Goal: Task Accomplishment & Management: Use online tool/utility

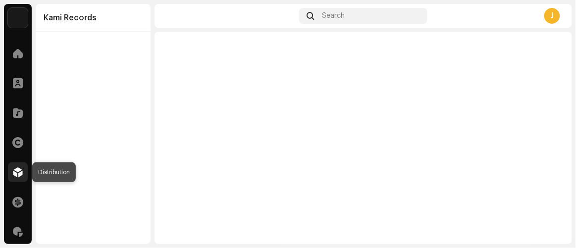
click at [13, 172] on span at bounding box center [18, 172] width 10 height 8
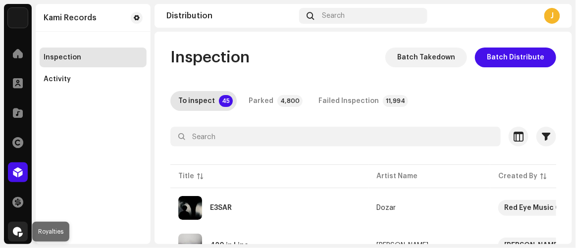
click at [16, 230] on span at bounding box center [18, 232] width 10 height 8
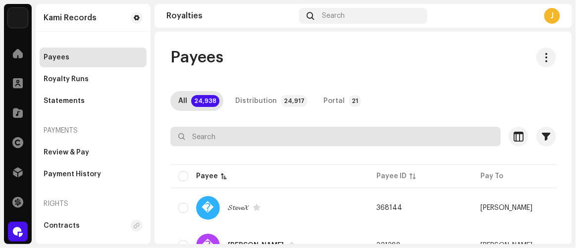
click at [299, 136] on input "text" at bounding box center [335, 137] width 330 height 20
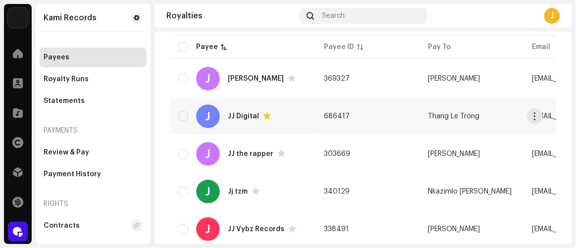
type input "JJ Digital"
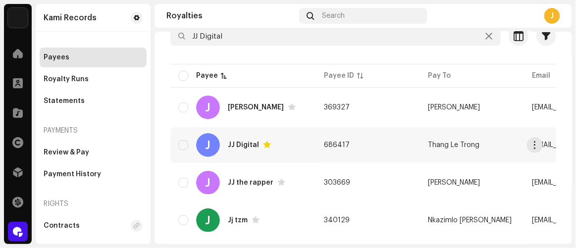
click at [300, 120] on td "J [PERSON_NAME]" at bounding box center [243, 108] width 146 height 36
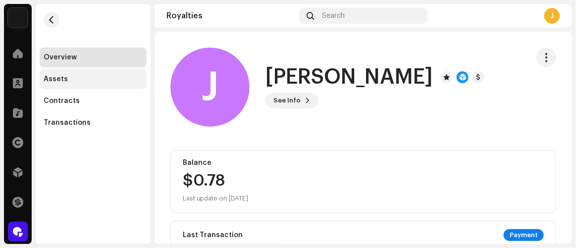
click at [63, 77] on div "Assets" at bounding box center [56, 79] width 24 height 8
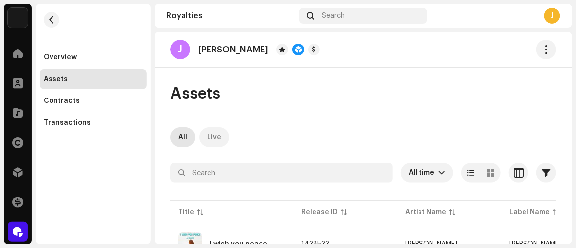
click at [219, 140] on div "Live" at bounding box center [214, 137] width 14 height 20
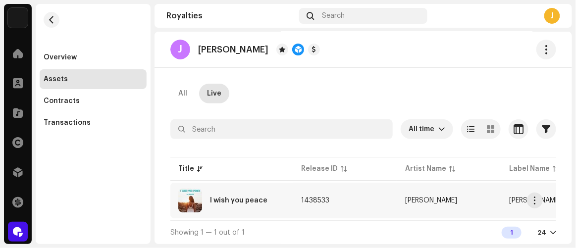
click at [257, 191] on div "I wish you peace" at bounding box center [231, 201] width 107 height 24
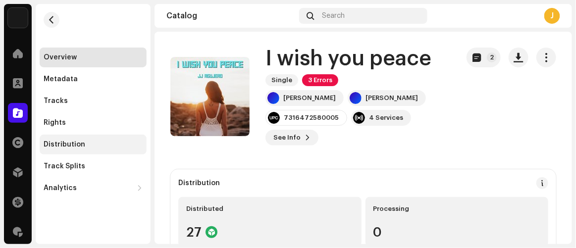
click at [71, 143] on div "Distribution" at bounding box center [65, 145] width 42 height 8
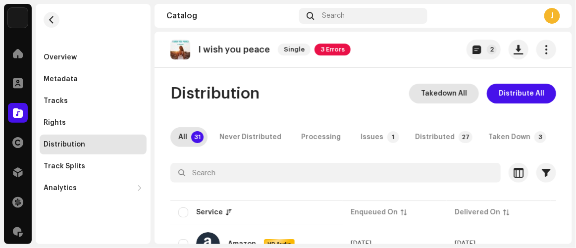
click at [439, 92] on span "Takedown All" at bounding box center [444, 94] width 46 height 20
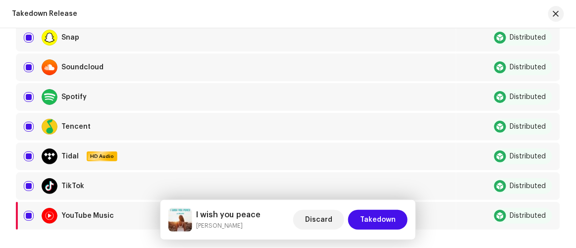
scroll to position [946, 0]
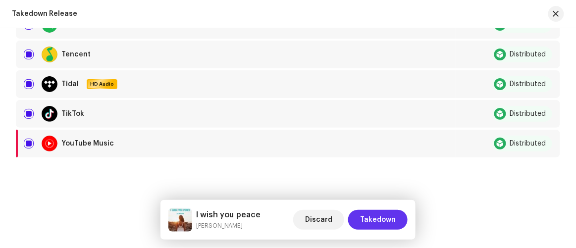
click at [380, 221] on span "Takedown" at bounding box center [378, 220] width 36 height 20
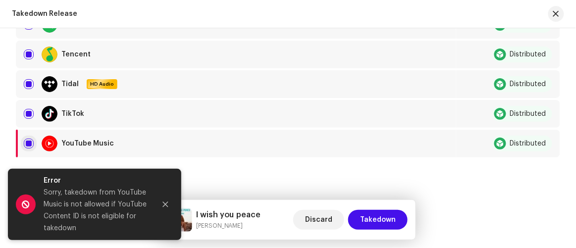
click at [28, 139] on input "checkbox" at bounding box center [29, 144] width 10 height 10
checkbox input "false"
click at [381, 221] on span "Takedown" at bounding box center [378, 220] width 36 height 20
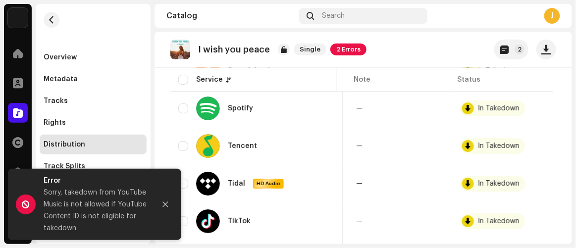
scroll to position [1172, 0]
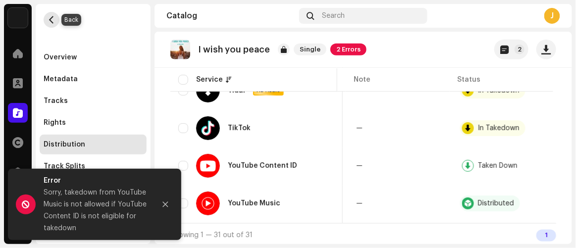
click at [48, 19] on span "button" at bounding box center [51, 20] width 7 height 8
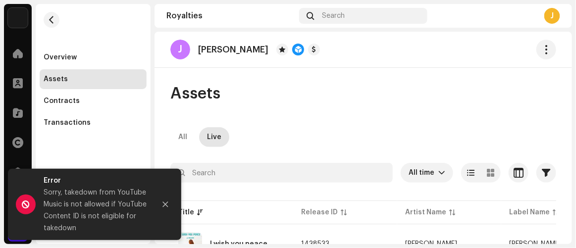
scroll to position [46, 0]
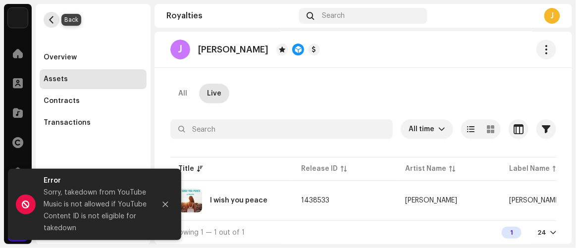
click at [51, 14] on button "button" at bounding box center [52, 20] width 16 height 16
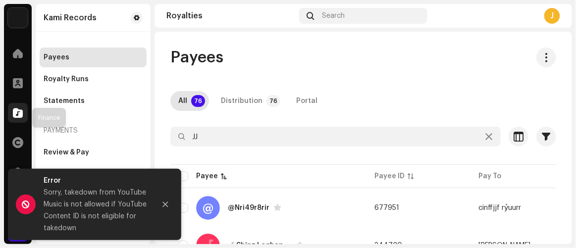
scroll to position [84, 0]
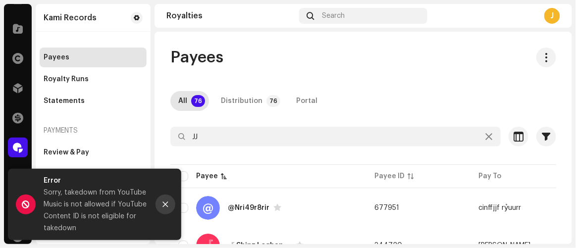
click at [164, 208] on button "Close" at bounding box center [165, 205] width 20 height 20
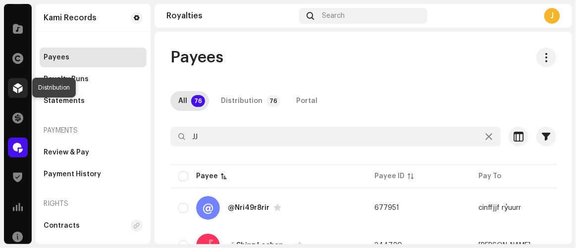
click at [20, 94] on div at bounding box center [18, 88] width 20 height 20
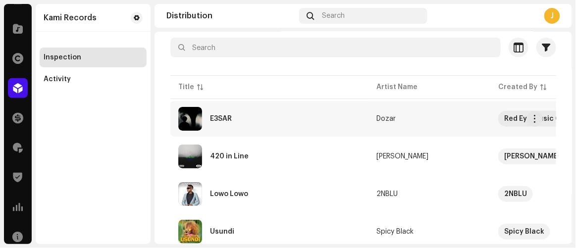
scroll to position [90, 0]
click at [259, 122] on div "E3SAR" at bounding box center [269, 118] width 182 height 24
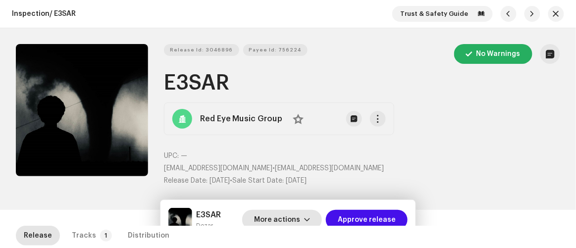
click at [285, 218] on span "More actions" at bounding box center [277, 220] width 46 height 20
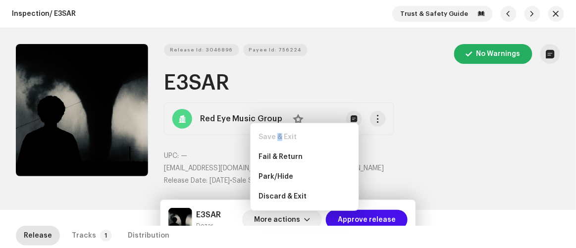
click at [280, 144] on div "Save & Exit" at bounding box center [305, 137] width 100 height 20
click at [279, 156] on span "Fail & Return" at bounding box center [280, 157] width 44 height 8
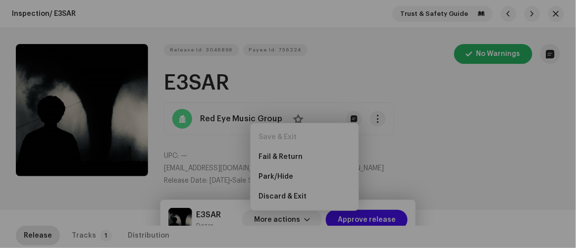
scroll to position [649, 0]
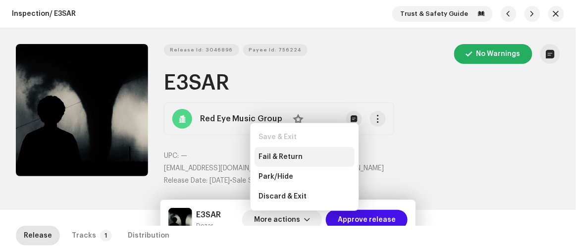
drag, startPoint x: 101, startPoint y: 195, endPoint x: 294, endPoint y: 159, distance: 196.0
click at [294, 159] on span "Fail & Return" at bounding box center [280, 157] width 44 height 8
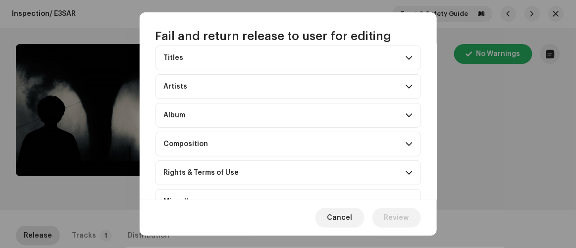
scroll to position [144, 0]
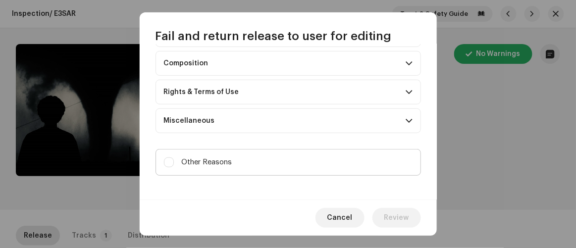
click at [229, 152] on label "Other Reasons" at bounding box center [287, 162] width 265 height 27
click at [174, 157] on input "Other Reasons" at bounding box center [169, 162] width 10 height 10
checkbox input "true"
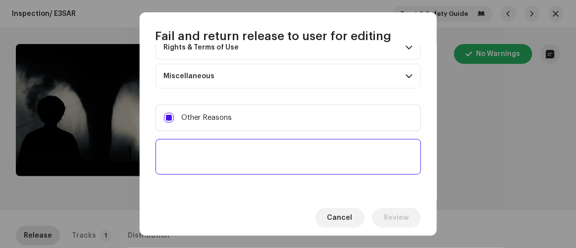
scroll to position [190, 0]
click at [231, 151] on textarea at bounding box center [287, 156] width 265 height 36
paste textarea "To ensure the intellectual property of your high-profile artist and to protect …"
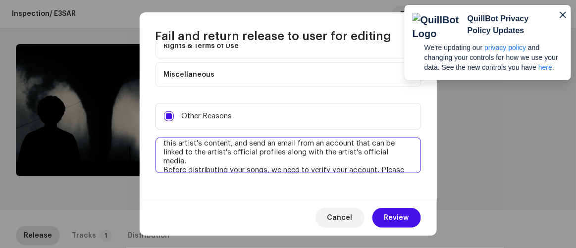
scroll to position [0, 0]
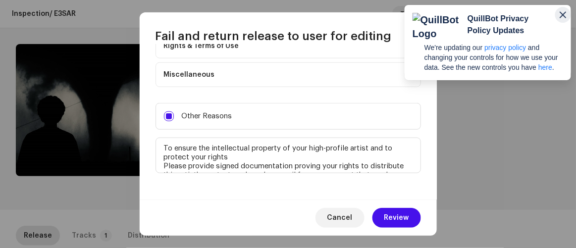
type textarea "To ensure the intellectual property of your high-profile artist and to protect …"
click at [567, 20] on icon "button" at bounding box center [563, 15] width 12 height 12
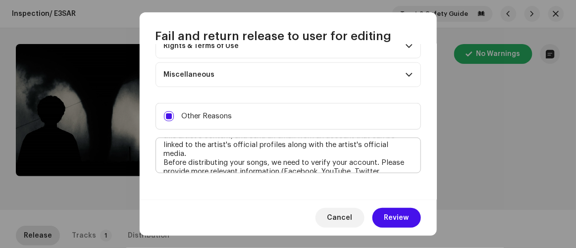
scroll to position [66, 0]
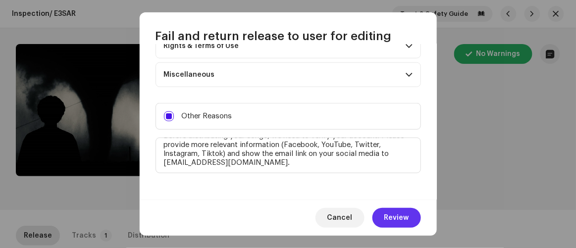
click at [390, 222] on span "Review" at bounding box center [396, 218] width 25 height 20
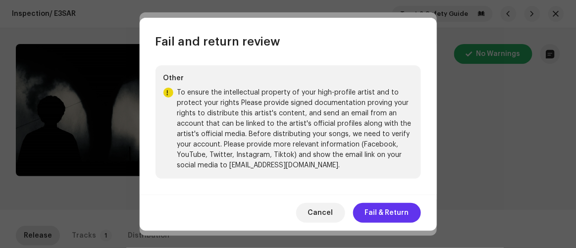
click at [375, 214] on span "Fail & Return" at bounding box center [387, 213] width 44 height 20
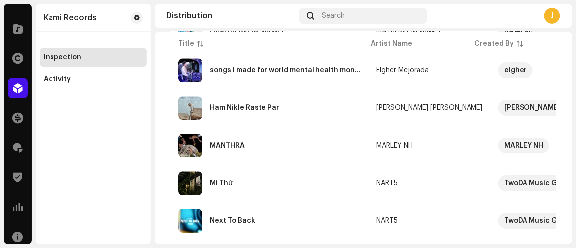
scroll to position [874, 0]
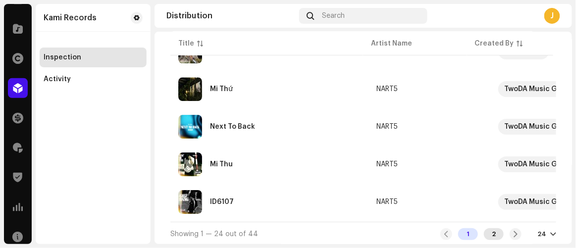
click at [487, 232] on div "2" at bounding box center [494, 234] width 20 height 12
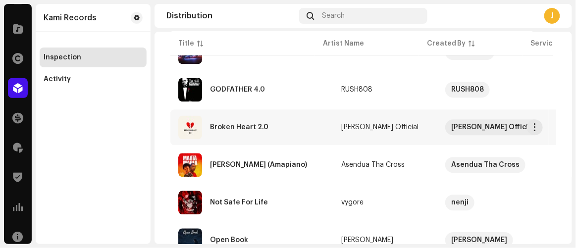
scroll to position [724, 0]
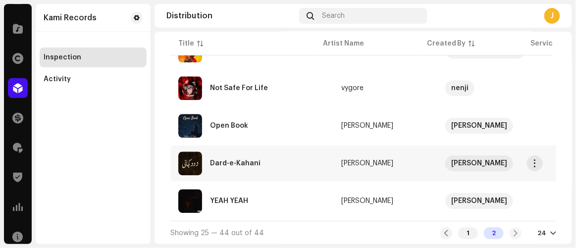
click at [219, 153] on div "Dard-e-Kahani" at bounding box center [251, 164] width 147 height 24
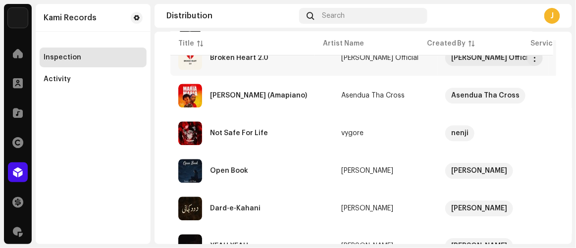
scroll to position [634, 0]
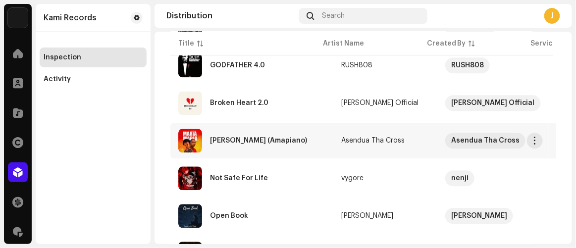
click at [241, 141] on div "[PERSON_NAME] (Amapiano)" at bounding box center [251, 141] width 147 height 24
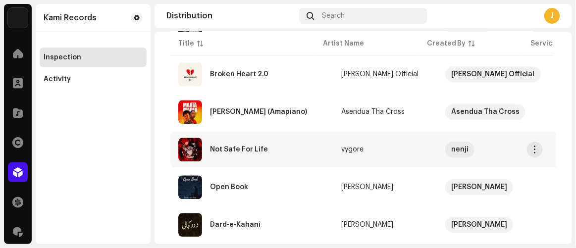
scroll to position [724, 0]
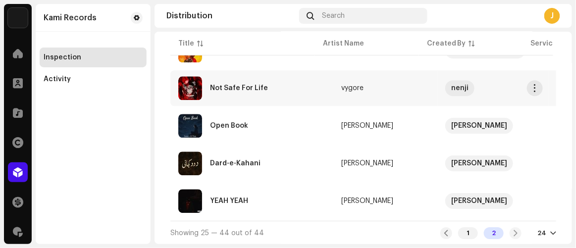
click at [233, 85] on div "Not Safe For Life" at bounding box center [239, 88] width 58 height 7
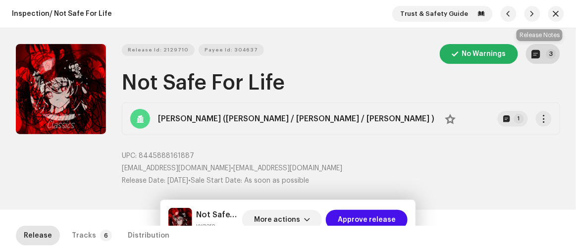
click at [538, 51] on button "3" at bounding box center [543, 54] width 34 height 20
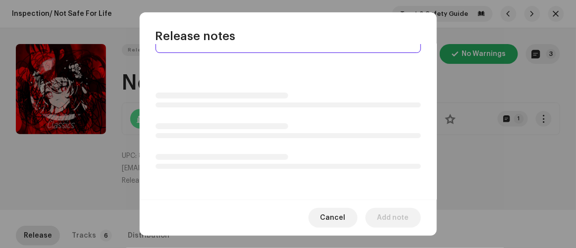
scroll to position [59, 0]
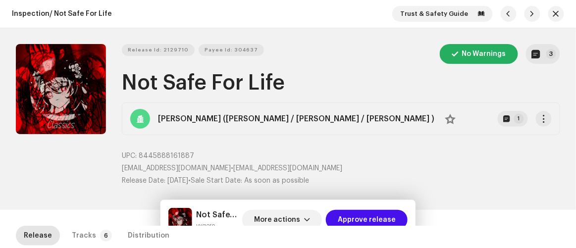
click at [482, 175] on div "Release notes Oct 3, 2025 AUTO NOTE - RELEASE FAILED INSPECTION Other Your musi…" at bounding box center [288, 124] width 576 height 248
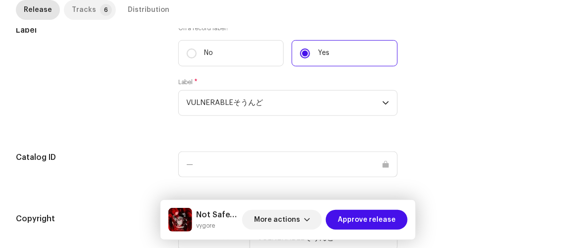
click at [88, 3] on div "Tracks" at bounding box center [84, 10] width 24 height 20
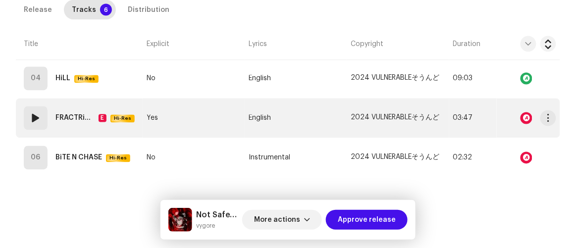
scroll to position [349, 0]
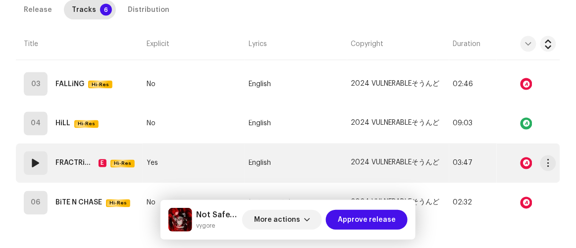
click at [215, 162] on td "Yes" at bounding box center [194, 164] width 102 height 40
